Goal: Task Accomplishment & Management: Manage account settings

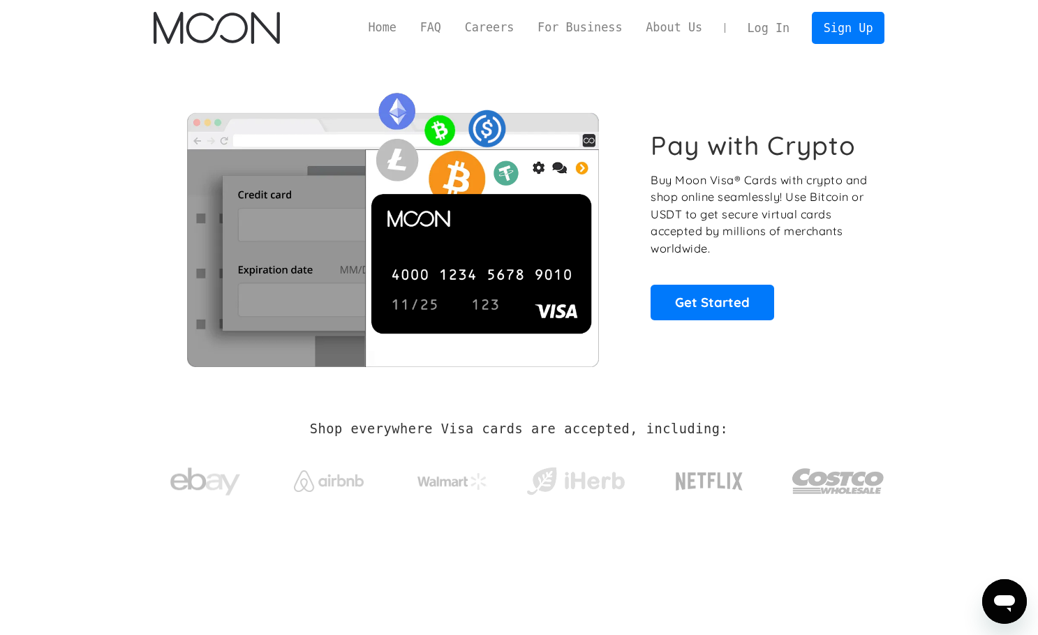
click at [784, 33] on link "Log In" at bounding box center [769, 28] width 66 height 31
click at [764, 31] on link "Log In" at bounding box center [769, 28] width 66 height 31
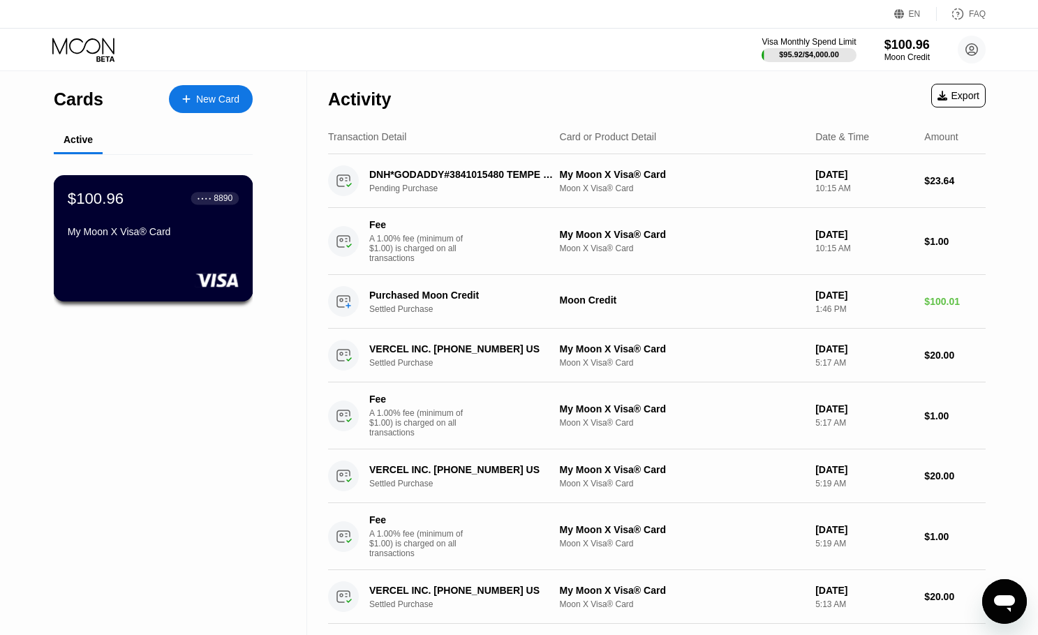
click at [170, 237] on div "My Moon X Visa® Card" at bounding box center [153, 231] width 171 height 11
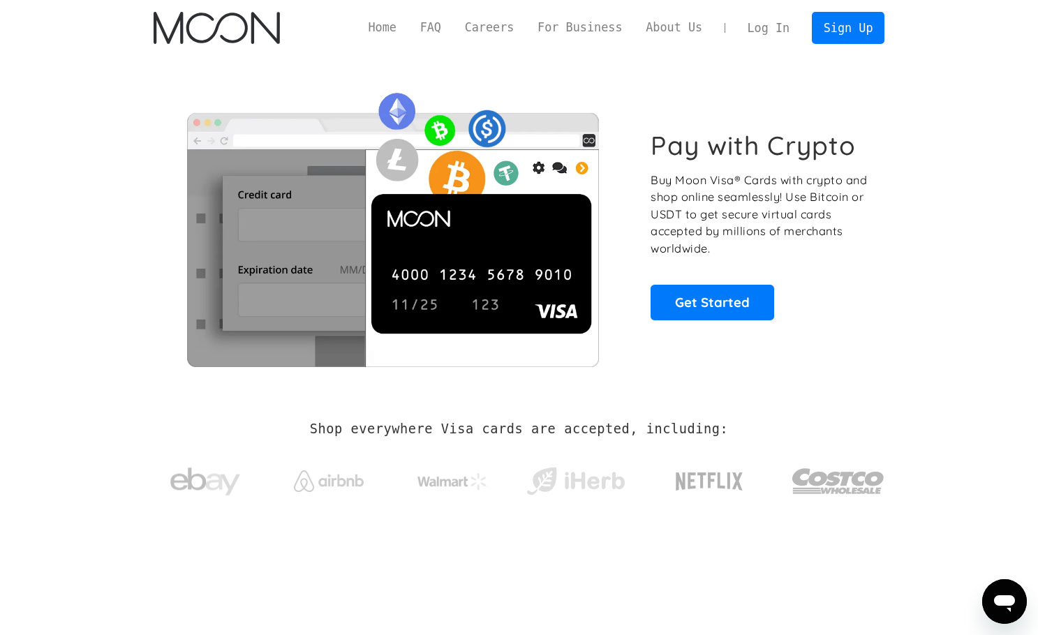
click at [787, 32] on link "Log In" at bounding box center [769, 28] width 66 height 31
